Goal: Information Seeking & Learning: Find specific page/section

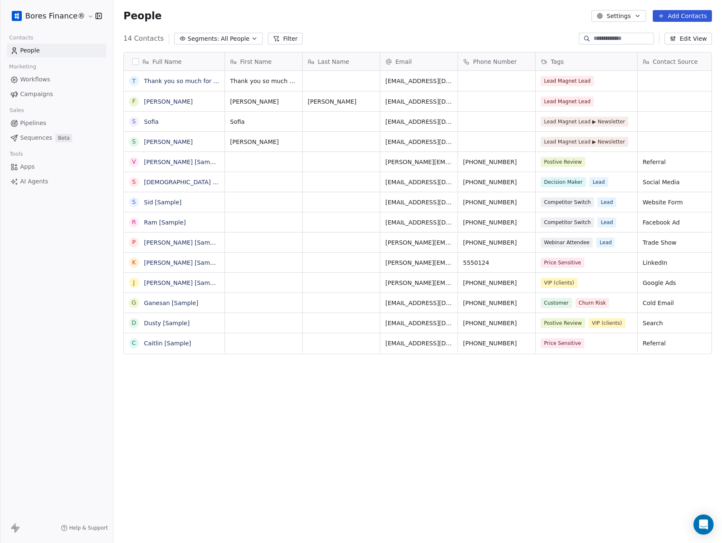
scroll to position [472, 603]
click at [169, 160] on link "[PERSON_NAME] [Sample]" at bounding box center [182, 162] width 77 height 7
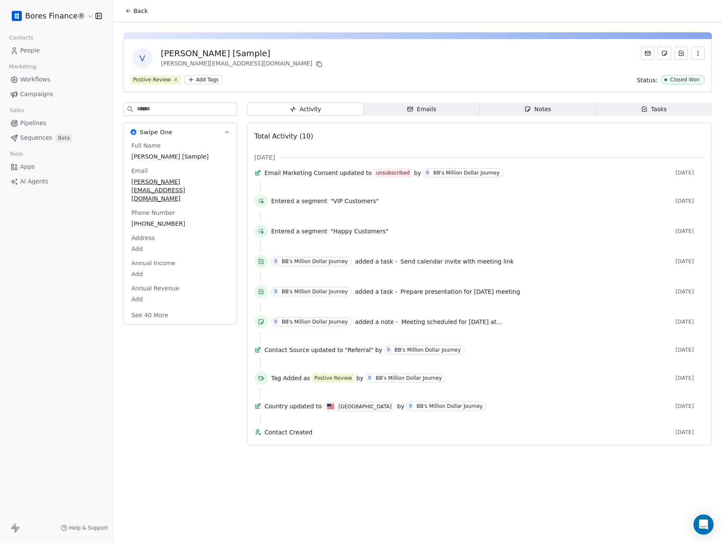
click at [434, 110] on div "Emails" at bounding box center [421, 109] width 29 height 9
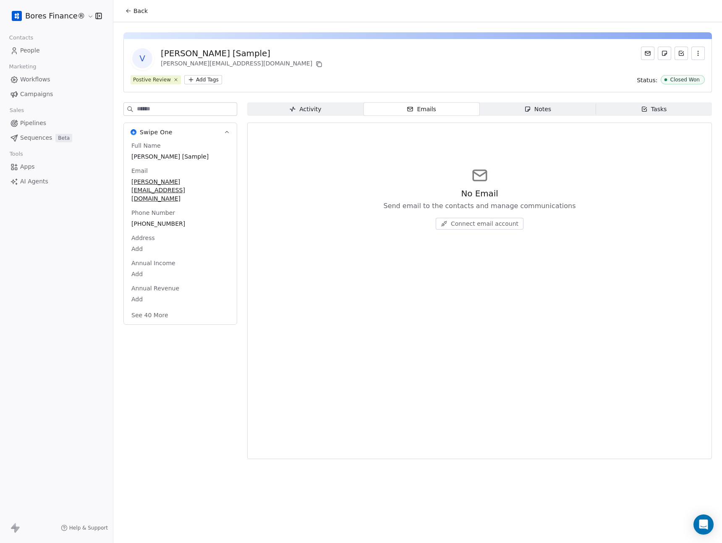
click at [573, 112] on span "Notes Notes" at bounding box center [538, 108] width 116 height 13
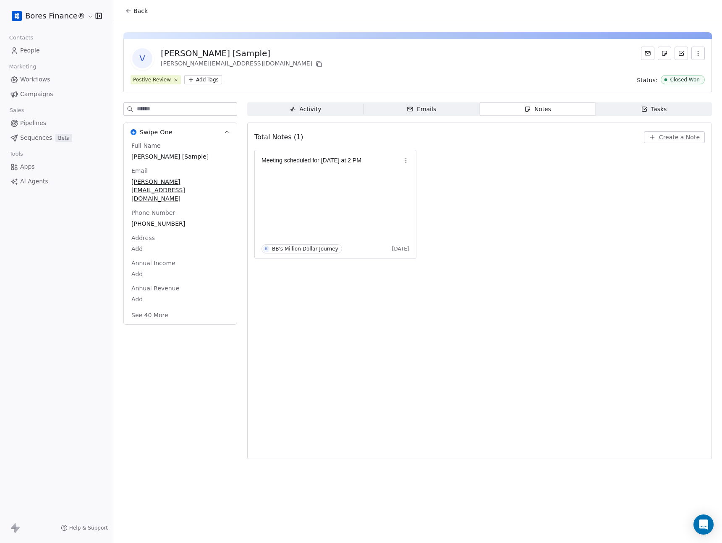
click at [129, 11] on icon at bounding box center [128, 11] width 7 height 7
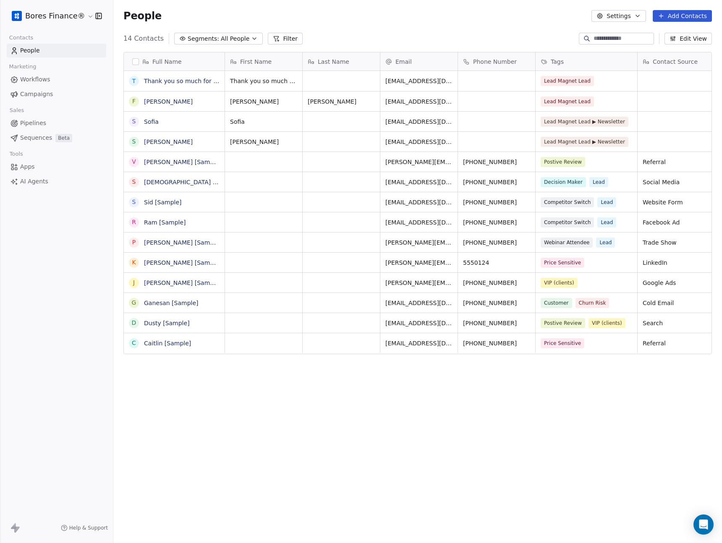
scroll to position [472, 603]
